Goal: Task Accomplishment & Management: Use online tool/utility

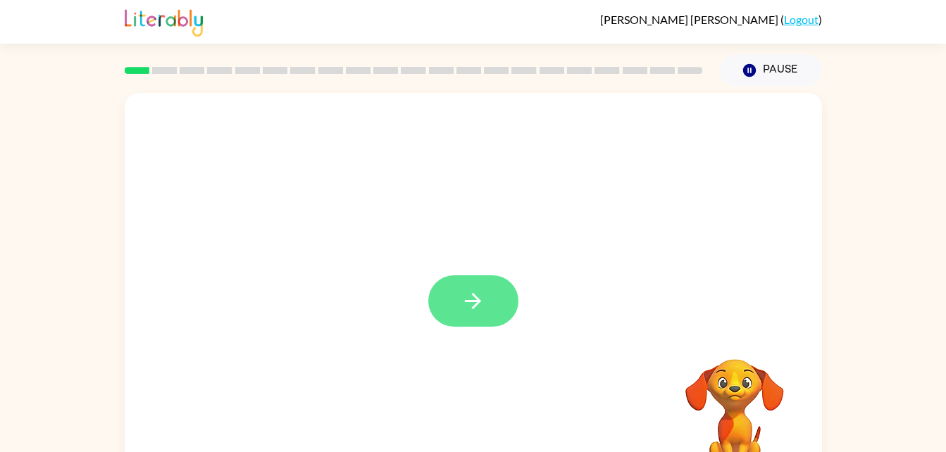
click at [483, 287] on button "button" at bounding box center [473, 301] width 90 height 51
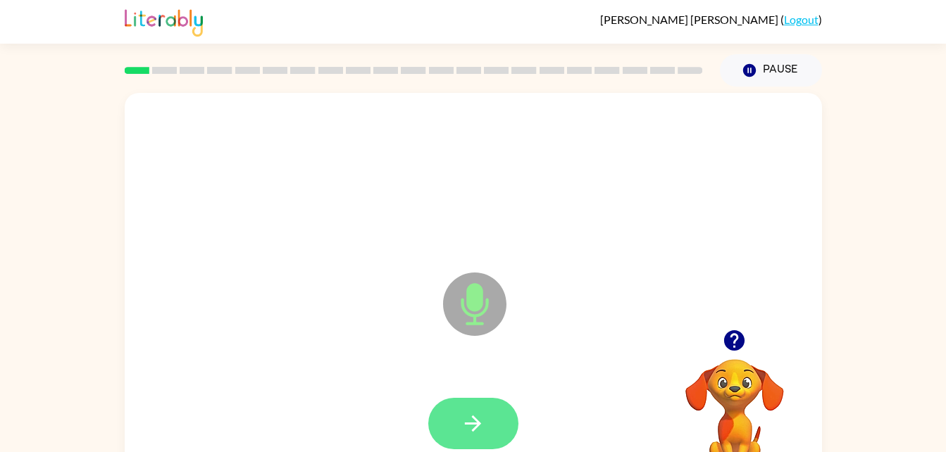
click at [502, 412] on button "button" at bounding box center [473, 423] width 90 height 51
click at [458, 432] on button "button" at bounding box center [473, 423] width 90 height 51
click at [464, 439] on button "button" at bounding box center [473, 423] width 90 height 51
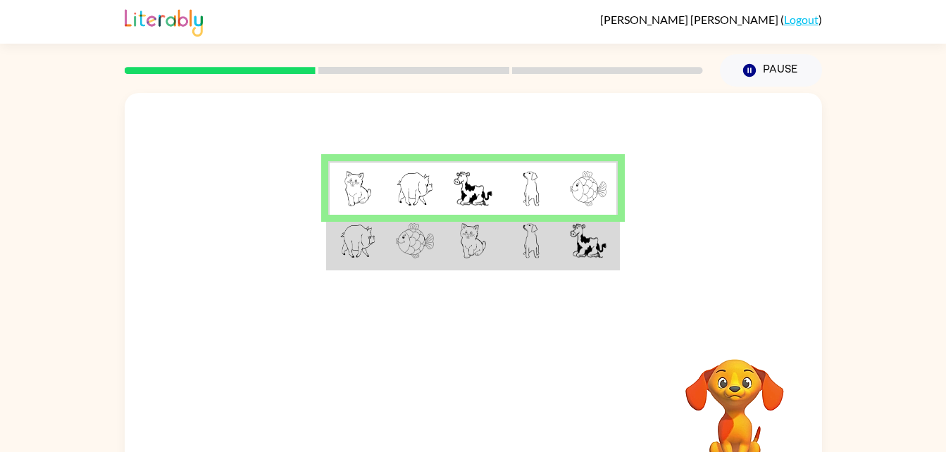
click at [447, 242] on td at bounding box center [473, 242] width 58 height 54
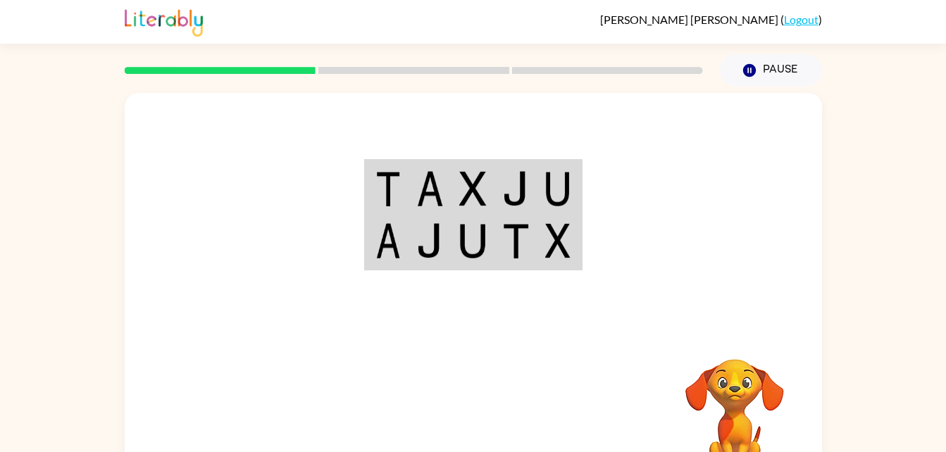
click at [461, 178] on img at bounding box center [472, 188] width 27 height 35
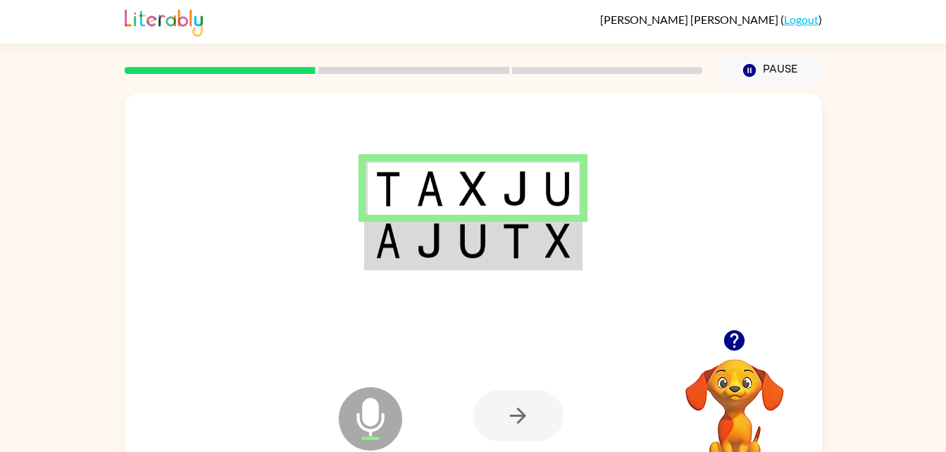
click at [494, 239] on td at bounding box center [473, 242] width 43 height 54
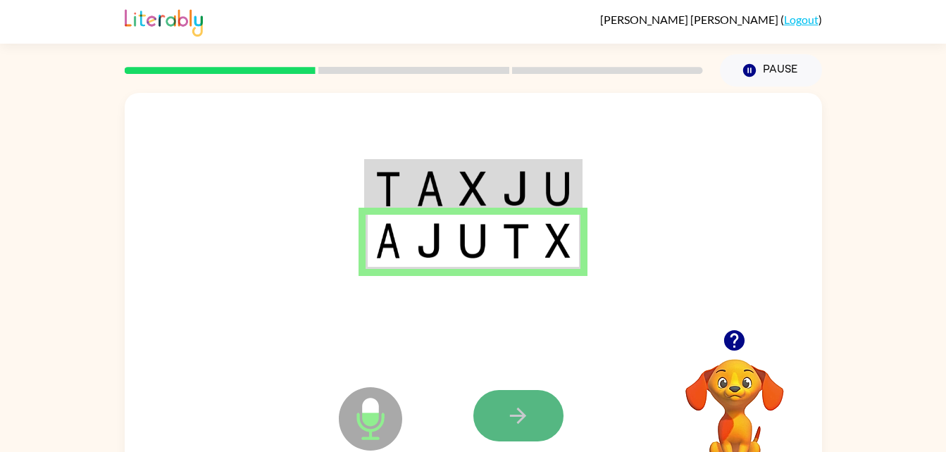
click at [509, 412] on icon "button" at bounding box center [518, 416] width 25 height 25
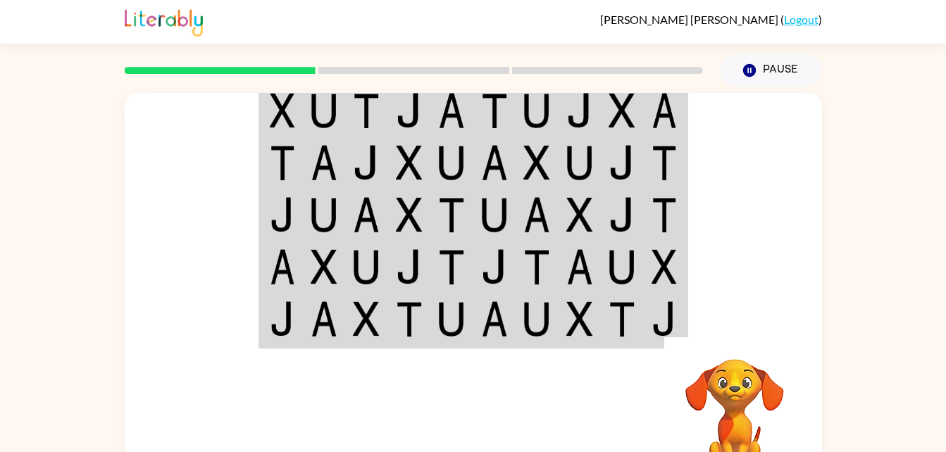
click at [519, 105] on td at bounding box center [537, 110] width 43 height 54
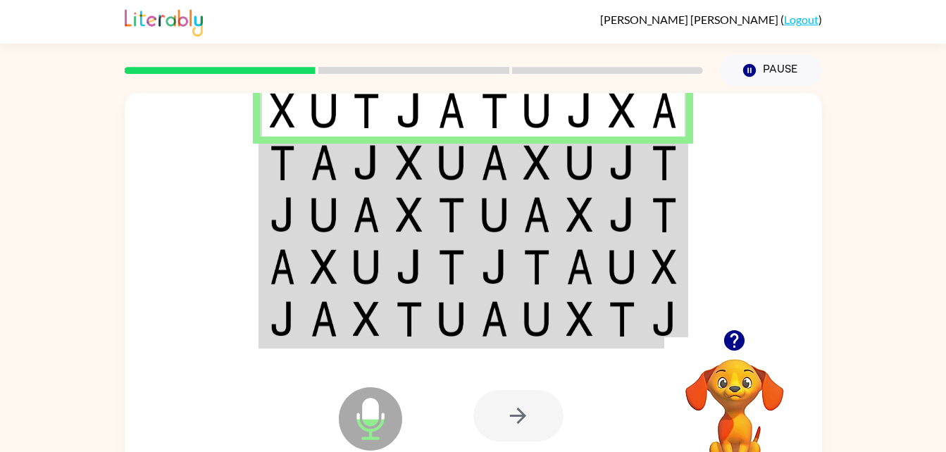
click at [443, 167] on img at bounding box center [451, 162] width 27 height 35
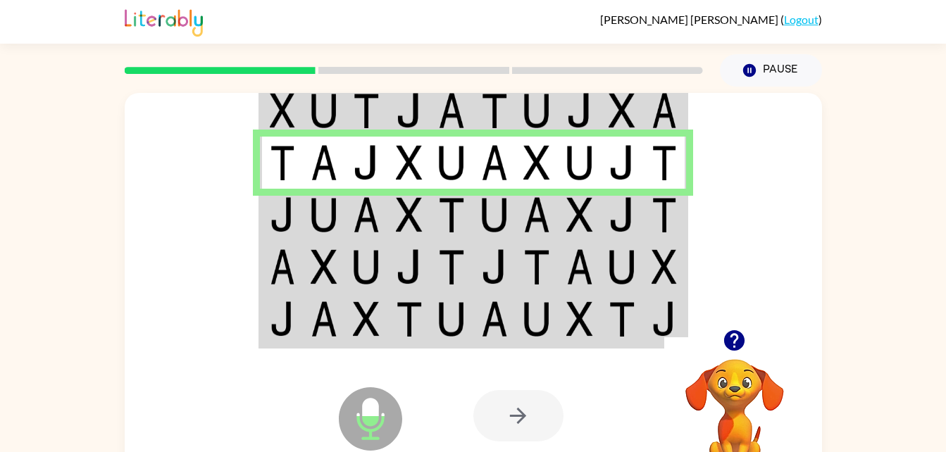
click at [448, 218] on img at bounding box center [451, 214] width 27 height 35
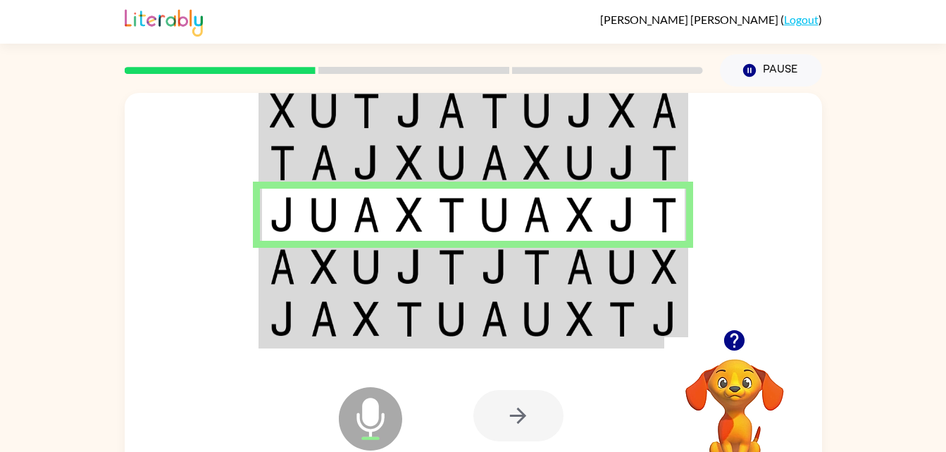
click at [334, 268] on img at bounding box center [324, 266] width 27 height 35
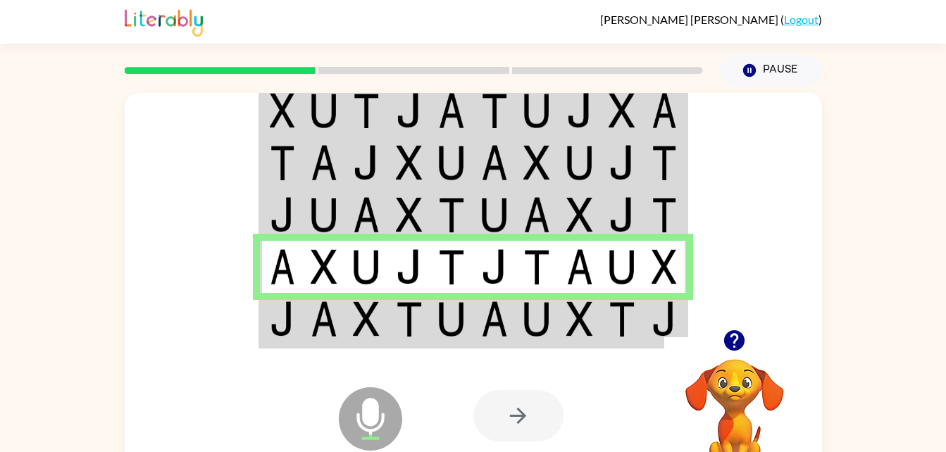
click at [518, 311] on td at bounding box center [537, 320] width 43 height 54
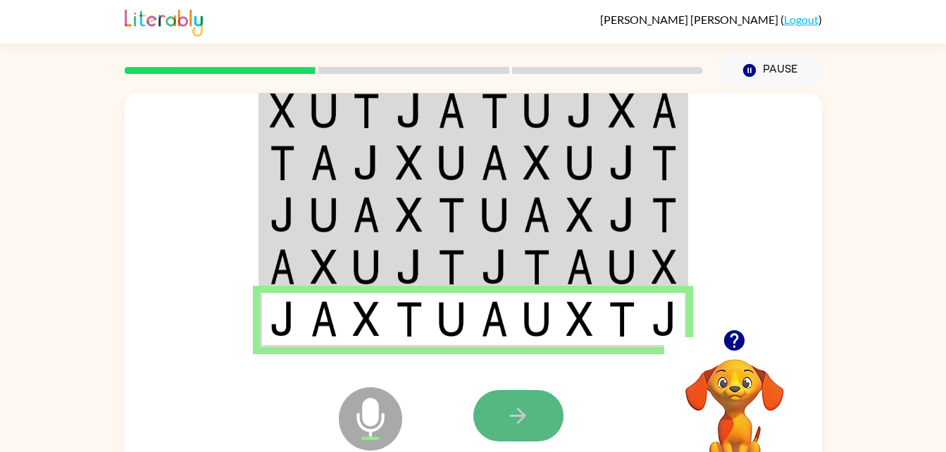
click at [541, 398] on button "button" at bounding box center [519, 415] width 90 height 51
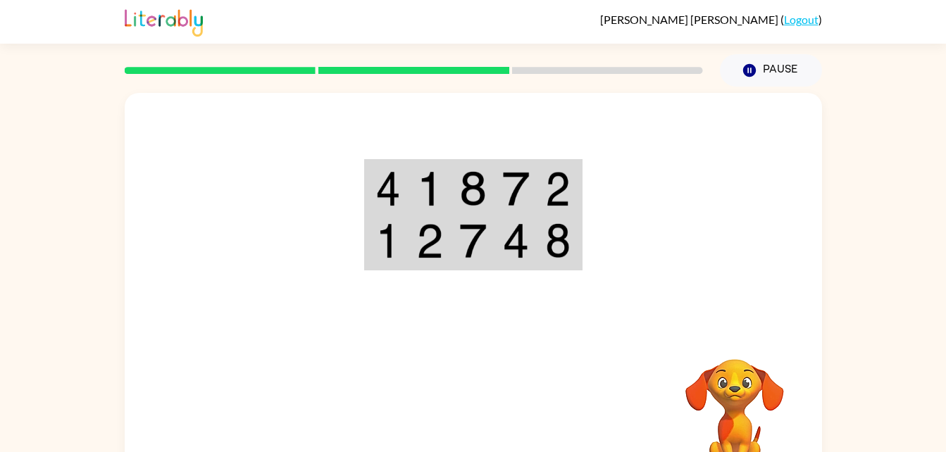
click at [467, 172] on img at bounding box center [472, 188] width 27 height 35
click at [469, 175] on img at bounding box center [472, 188] width 27 height 35
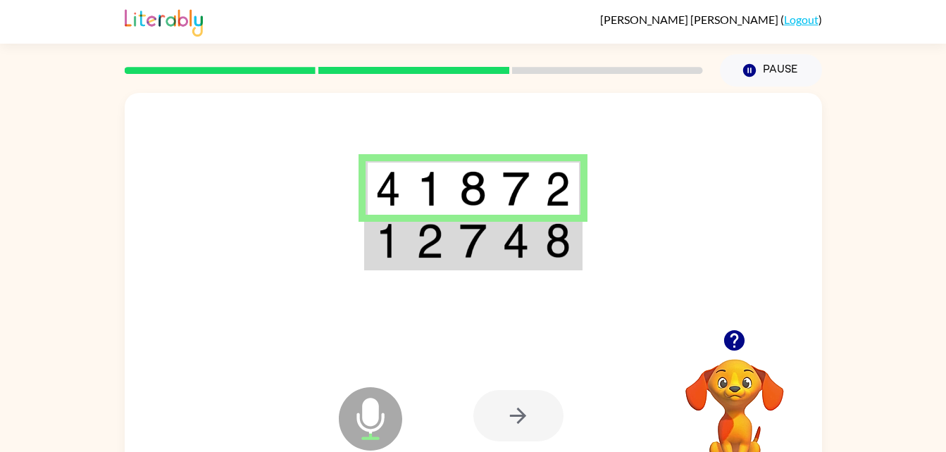
click at [505, 240] on img at bounding box center [515, 240] width 27 height 35
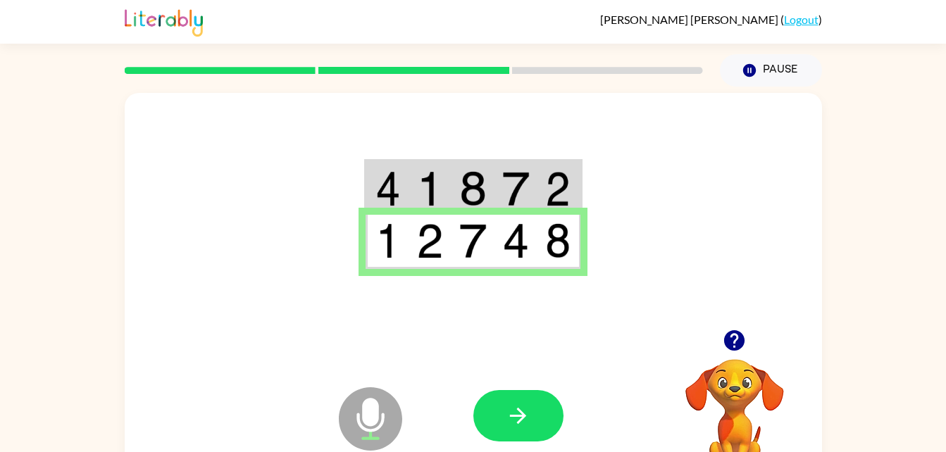
scroll to position [43, 0]
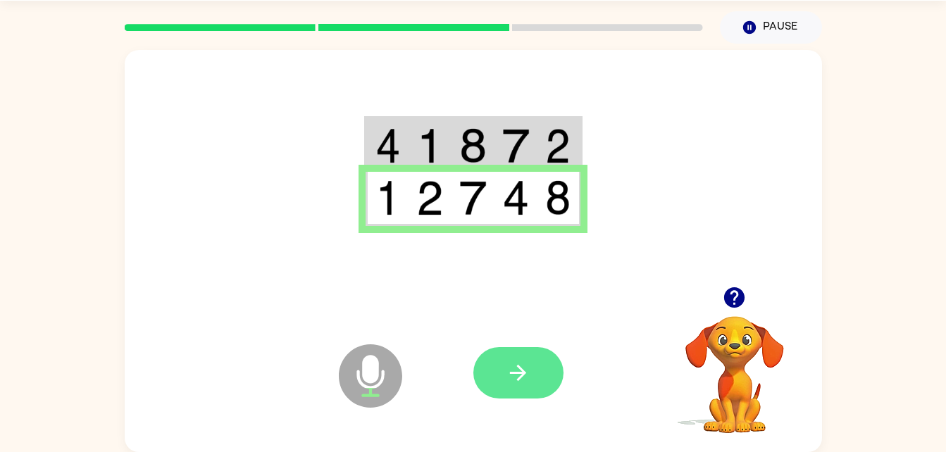
drag, startPoint x: 550, startPoint y: 339, endPoint x: 526, endPoint y: 364, distance: 35.4
click at [526, 364] on div at bounding box center [578, 373] width 208 height 159
click at [526, 364] on icon "button" at bounding box center [518, 373] width 25 height 25
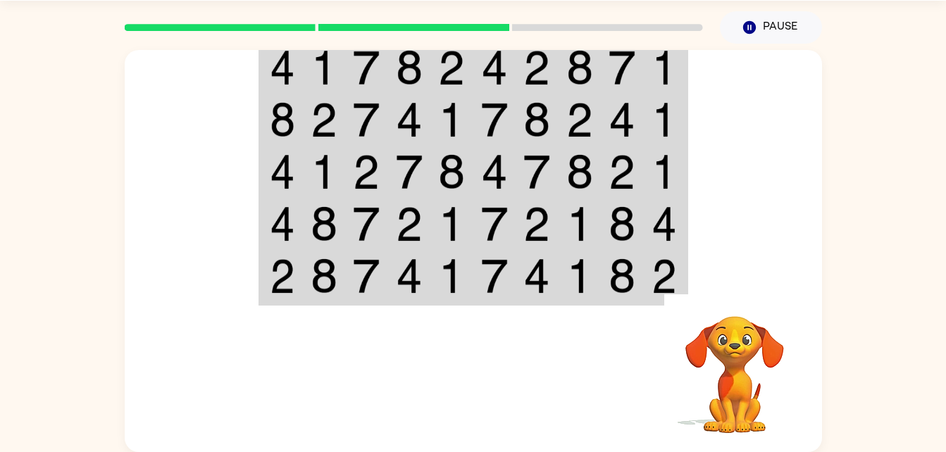
click at [528, 61] on img at bounding box center [537, 67] width 27 height 35
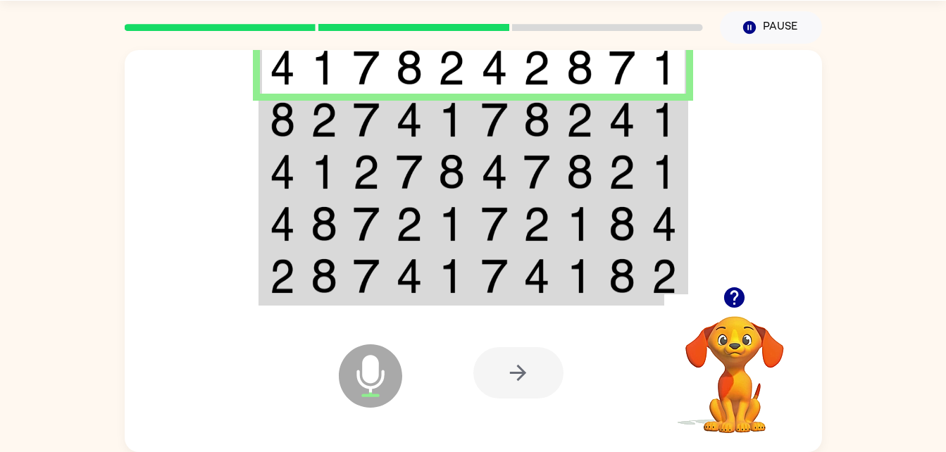
click at [463, 106] on img at bounding box center [451, 119] width 27 height 35
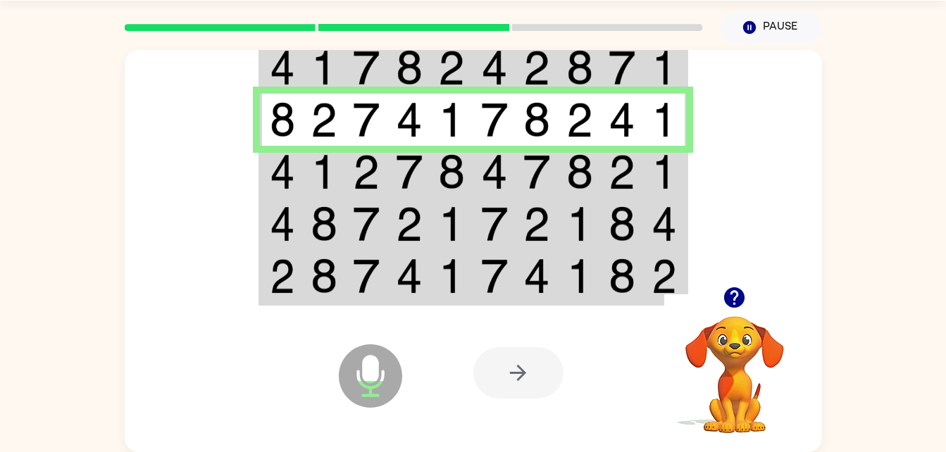
click at [568, 165] on img at bounding box center [580, 171] width 27 height 35
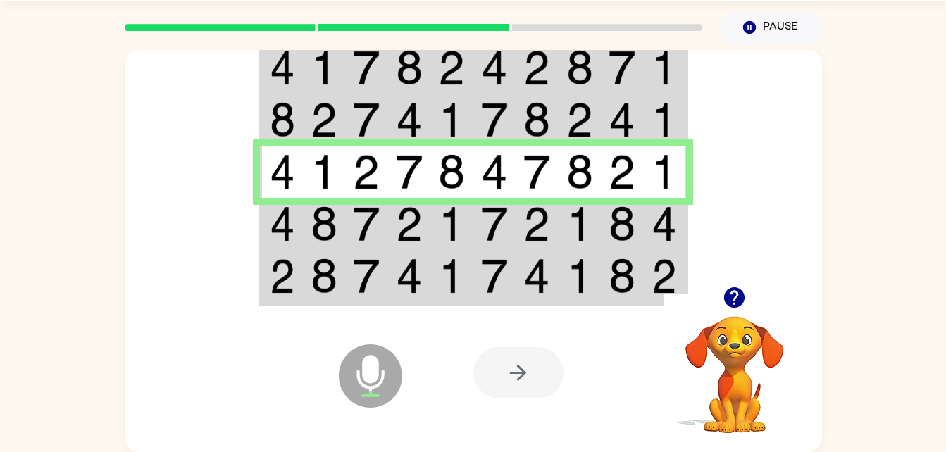
click at [454, 220] on img at bounding box center [451, 223] width 27 height 35
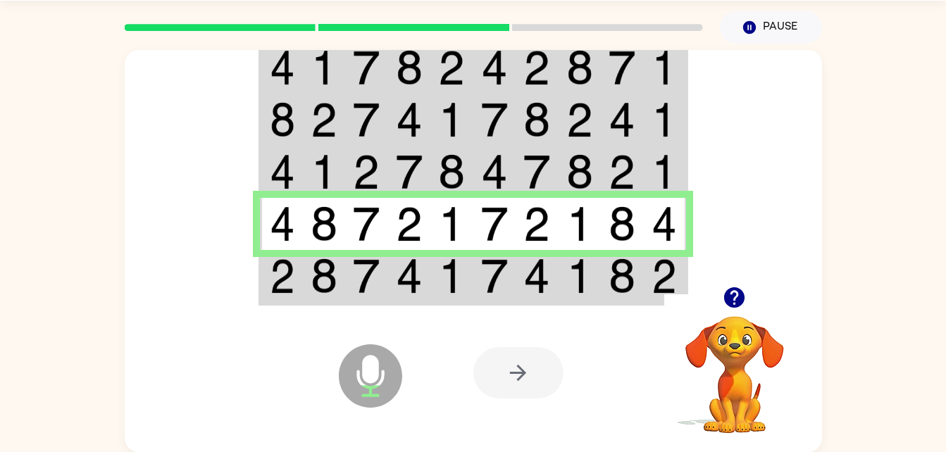
click at [526, 276] on img at bounding box center [537, 276] width 27 height 35
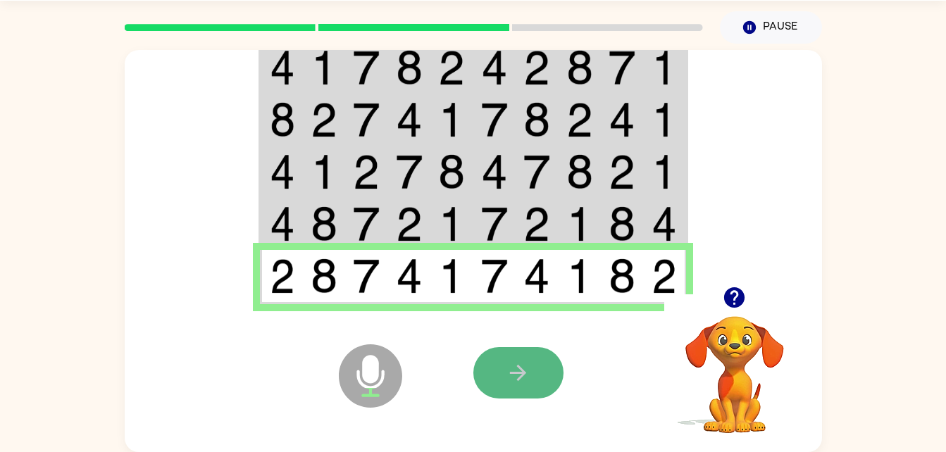
click at [497, 357] on button "button" at bounding box center [519, 372] width 90 height 51
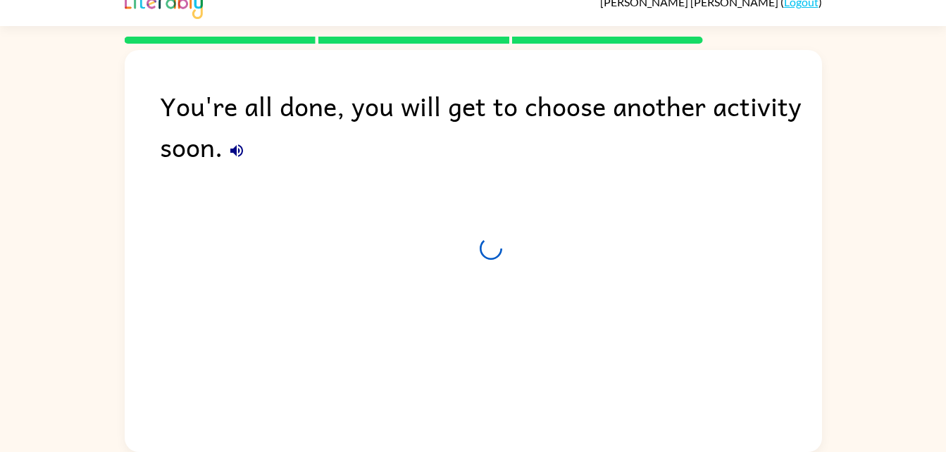
scroll to position [18, 0]
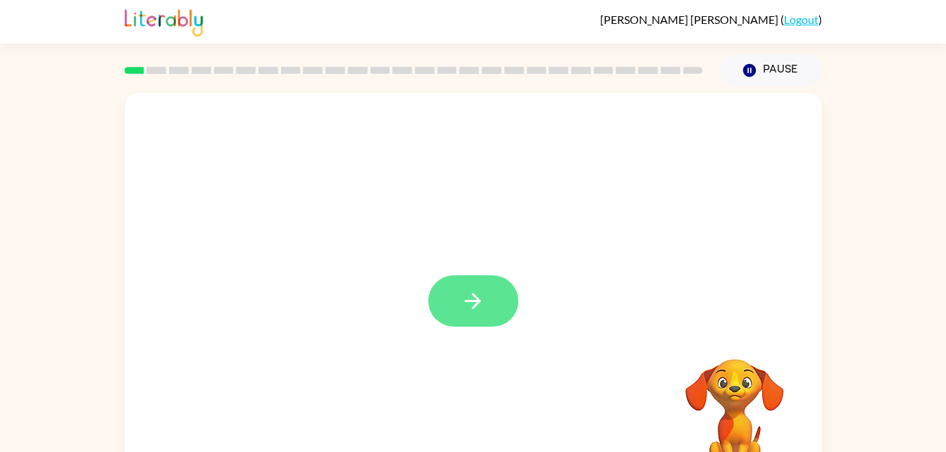
click at [466, 308] on icon "button" at bounding box center [473, 301] width 25 height 25
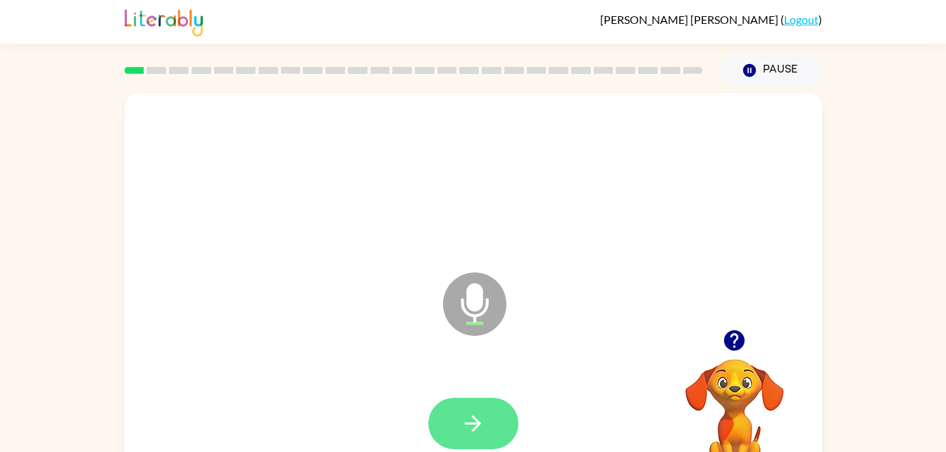
click at [481, 428] on icon "button" at bounding box center [473, 424] width 25 height 25
click at [470, 427] on icon "button" at bounding box center [473, 424] width 25 height 25
click at [500, 399] on button "button" at bounding box center [473, 423] width 90 height 51
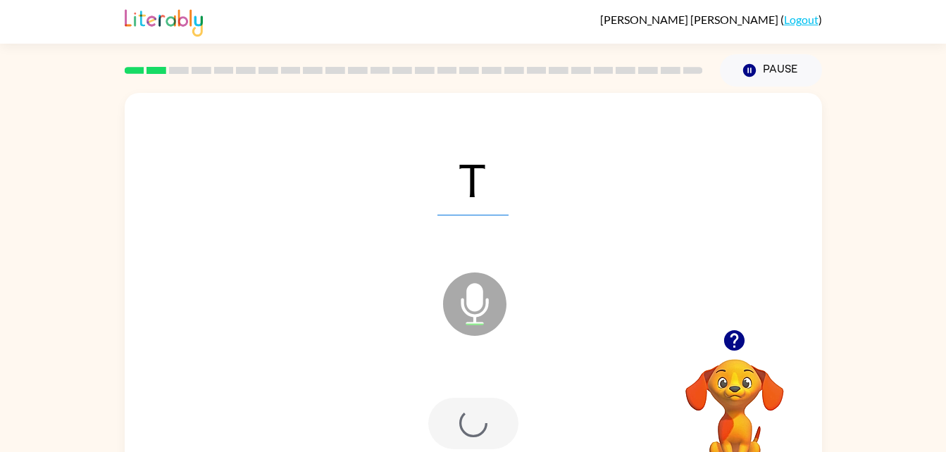
click at [453, 428] on div at bounding box center [473, 423] width 90 height 51
